Goal: Task Accomplishment & Management: Complete application form

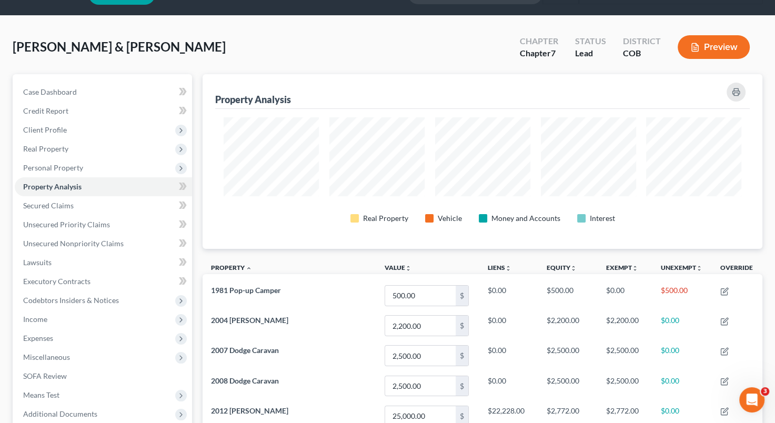
scroll to position [26, 0]
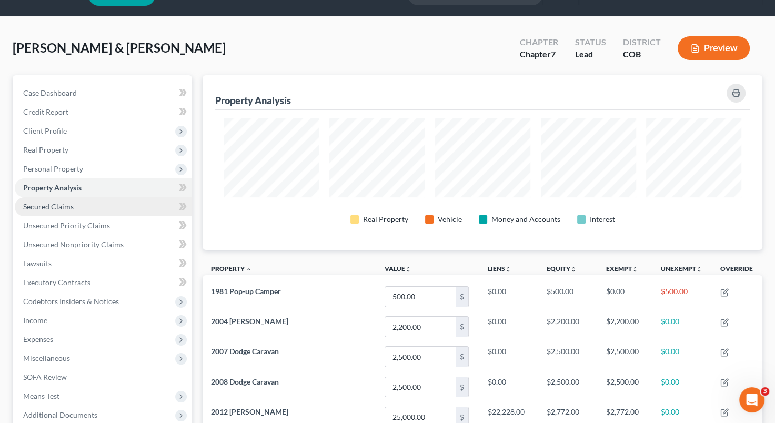
click at [63, 206] on span "Secured Claims" at bounding box center [48, 206] width 51 height 9
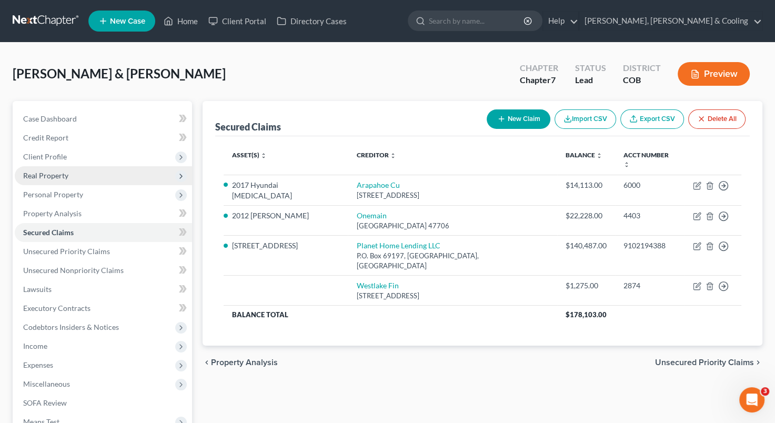
click at [82, 174] on span "Real Property" at bounding box center [103, 175] width 177 height 19
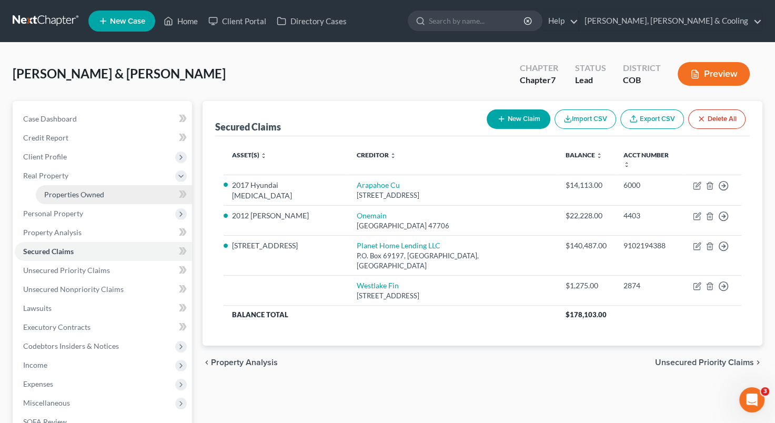
click at [82, 186] on link "Properties Owned" at bounding box center [114, 194] width 156 height 19
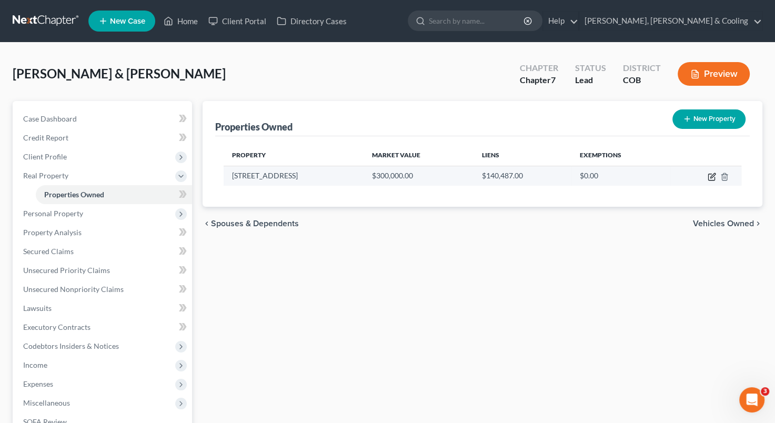
click at [712, 178] on icon "button" at bounding box center [712, 177] width 8 height 8
select select "5"
select select "0"
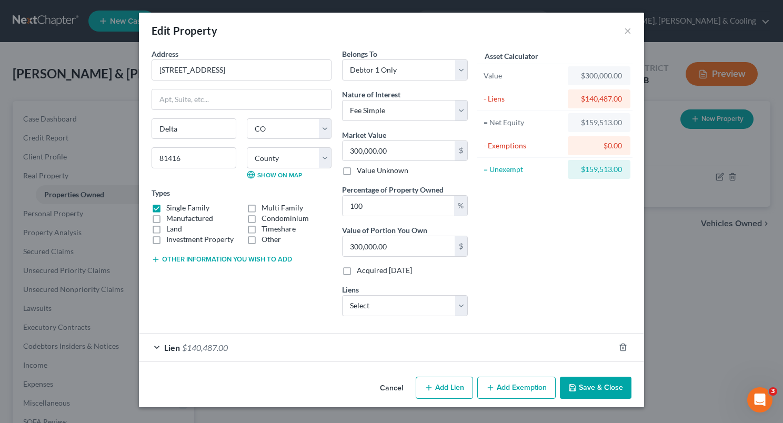
click at [443, 386] on button "Add Lien" at bounding box center [444, 388] width 57 height 22
select select "0"
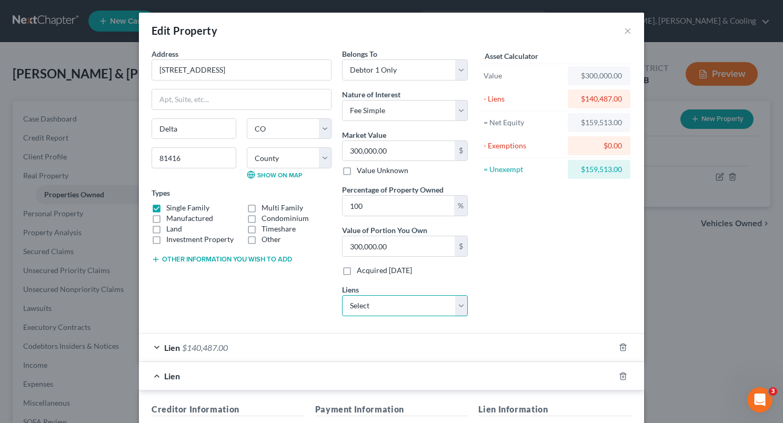
click at [457, 307] on select "Select Westlake Fin - $1,275.00" at bounding box center [405, 305] width 126 height 21
click at [478, 302] on div "Asset Calculator Value $300,000.00 - Liens $140,487.00 = Net Equity $159,513.00…" at bounding box center [555, 186] width 164 height 276
click at [622, 377] on icon "button" at bounding box center [623, 376] width 8 height 8
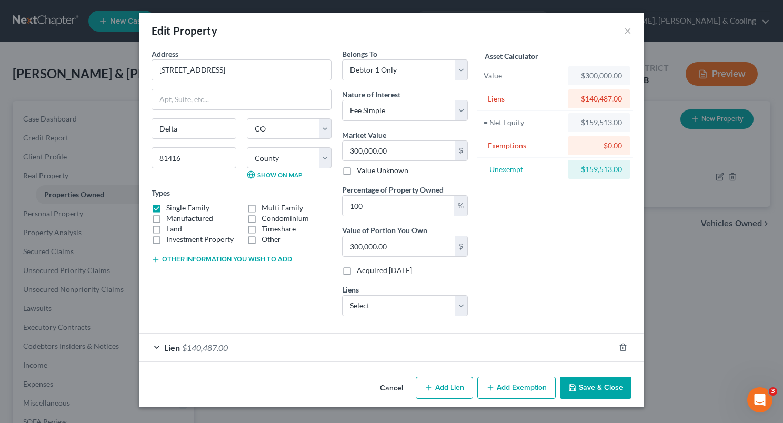
click at [513, 385] on button "Add Exemption" at bounding box center [516, 388] width 78 height 22
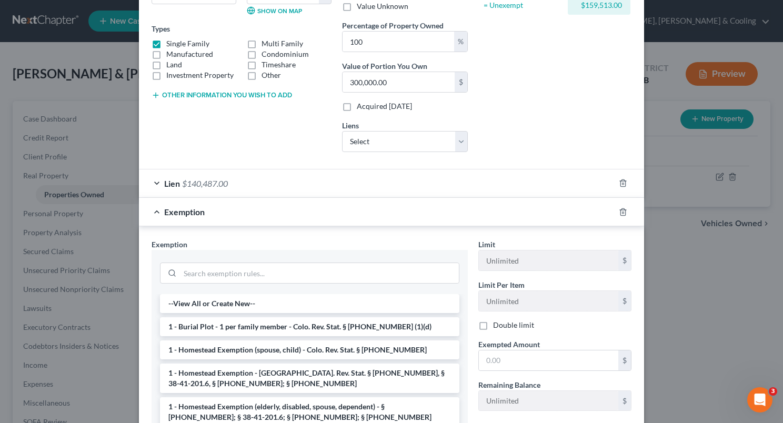
scroll to position [168, 0]
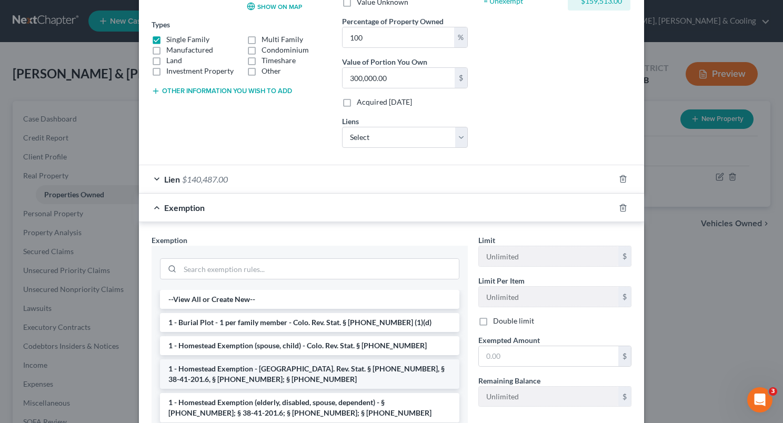
click at [355, 373] on li "1 - Homestead Exemption - [GEOGRAPHIC_DATA]. Rev. Stat. § [PHONE_NUMBER], § 38-…" at bounding box center [309, 373] width 299 height 29
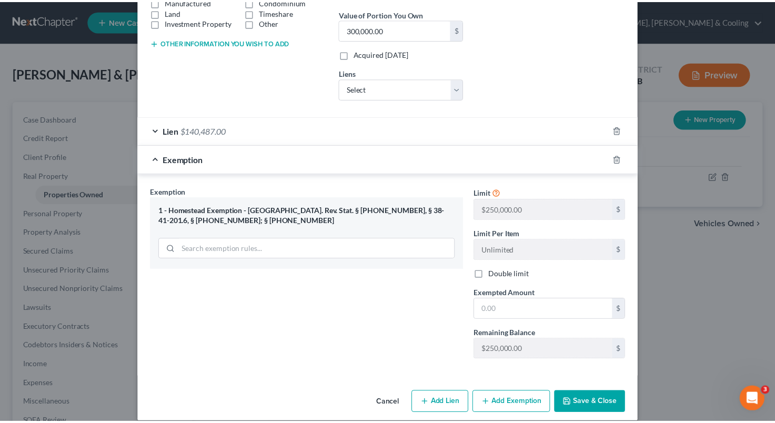
scroll to position [223, 0]
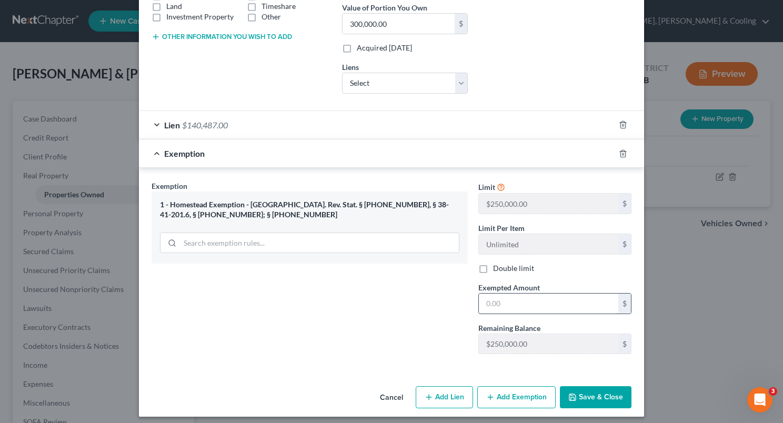
click at [516, 303] on input "text" at bounding box center [548, 304] width 139 height 20
type input "159,513"
click at [606, 402] on button "Save & Close" at bounding box center [596, 397] width 72 height 22
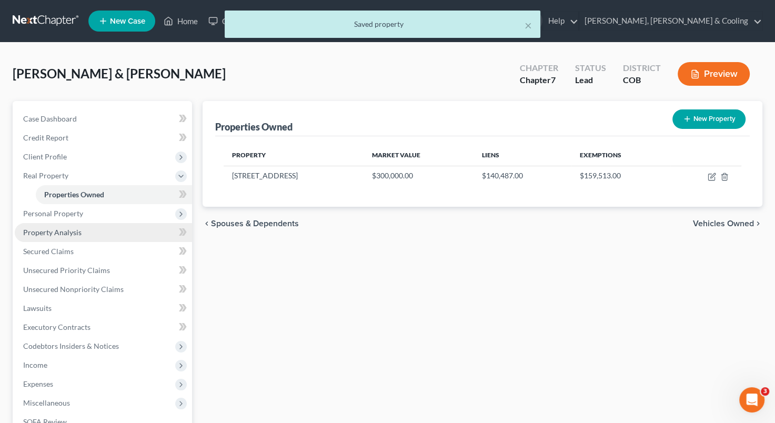
click at [89, 230] on link "Property Analysis" at bounding box center [103, 232] width 177 height 19
